Goal: Task Accomplishment & Management: Use online tool/utility

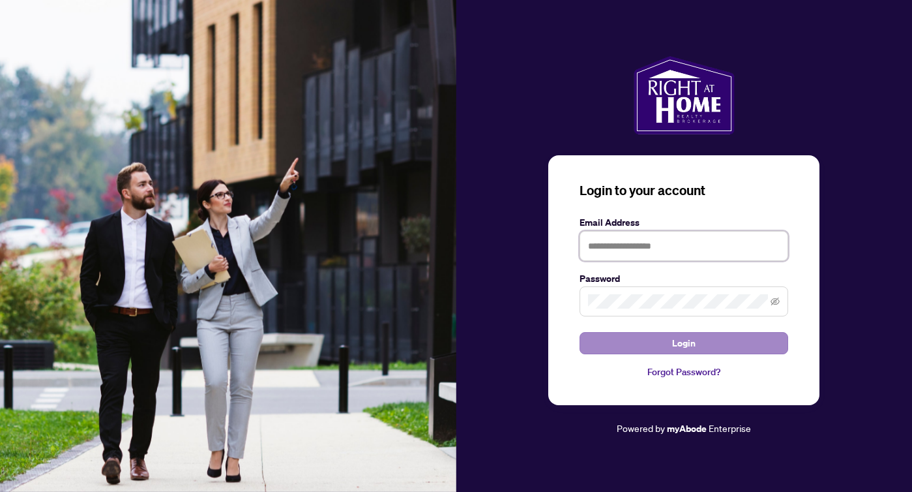
type input "**********"
click at [731, 349] on button "Login" at bounding box center [684, 343] width 209 height 22
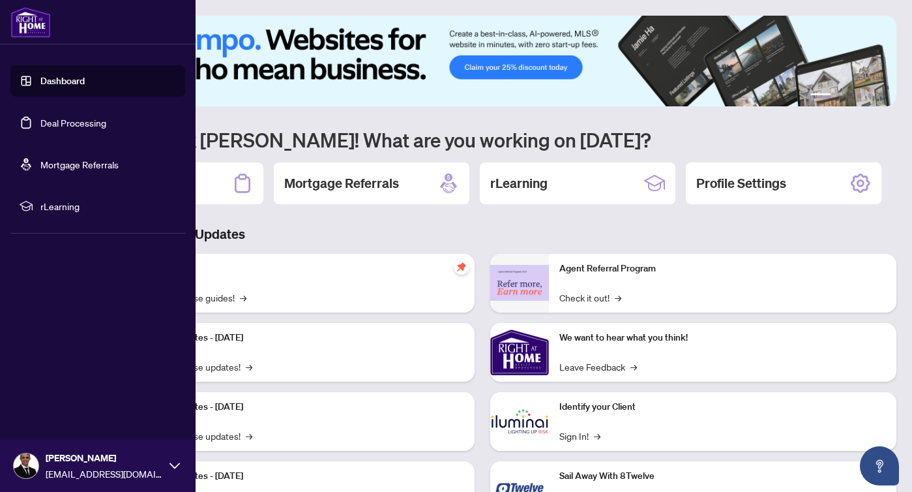
click at [75, 124] on link "Deal Processing" at bounding box center [73, 123] width 66 height 12
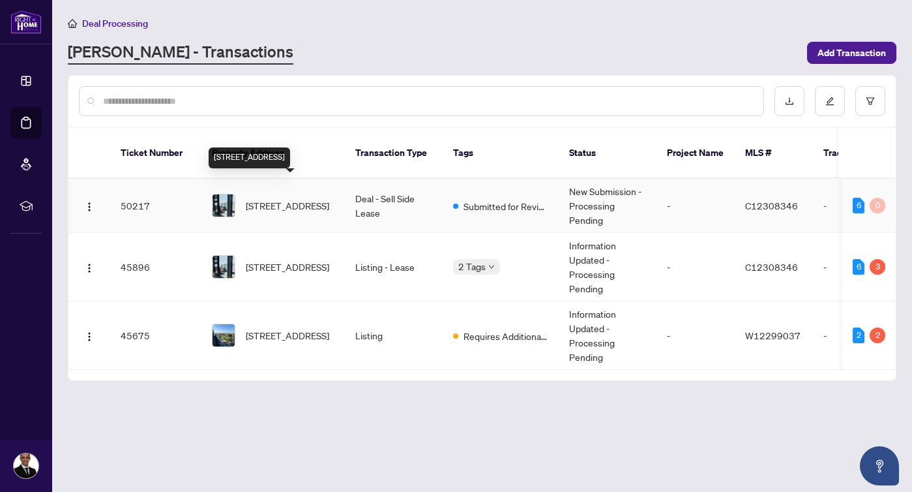
click at [287, 198] on span "[STREET_ADDRESS]" at bounding box center [287, 205] width 83 height 14
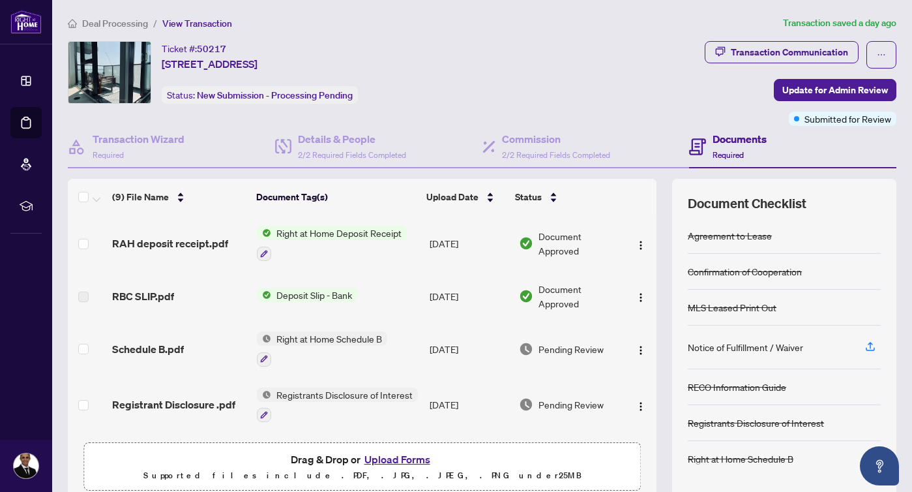
click at [299, 295] on span "Deposit Slip - Bank" at bounding box center [314, 294] width 86 height 14
click at [361, 222] on td "Right at Home Deposit Receipt" at bounding box center [338, 243] width 173 height 56
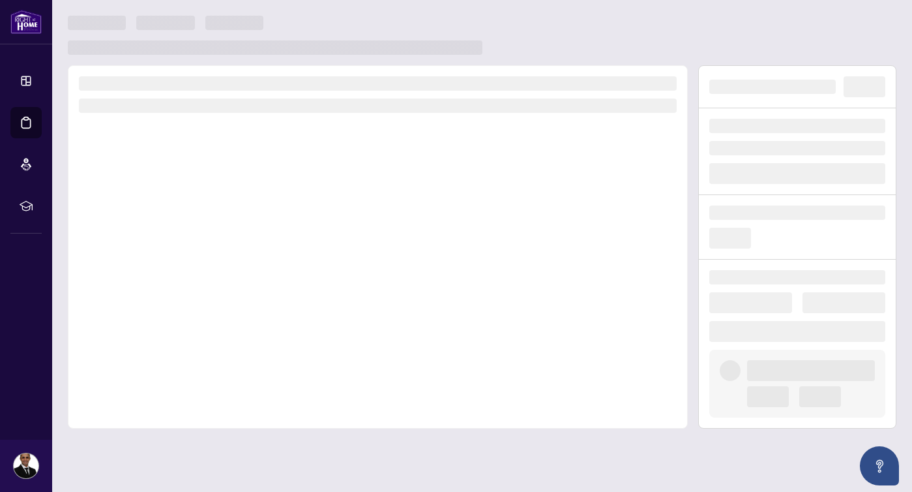
click at [346, 236] on div at bounding box center [378, 246] width 620 height 363
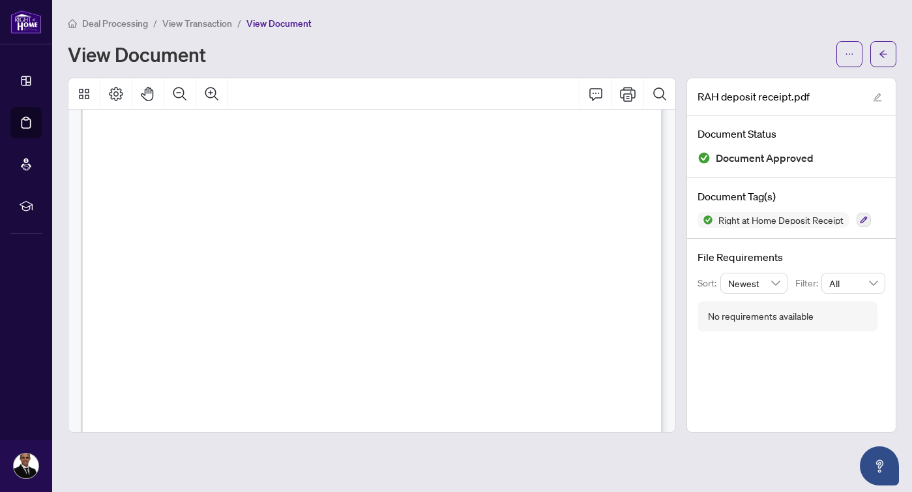
scroll to position [264, 0]
click at [630, 91] on icon "Print" at bounding box center [628, 94] width 16 height 14
